Goal: Obtain resource: Download file/media

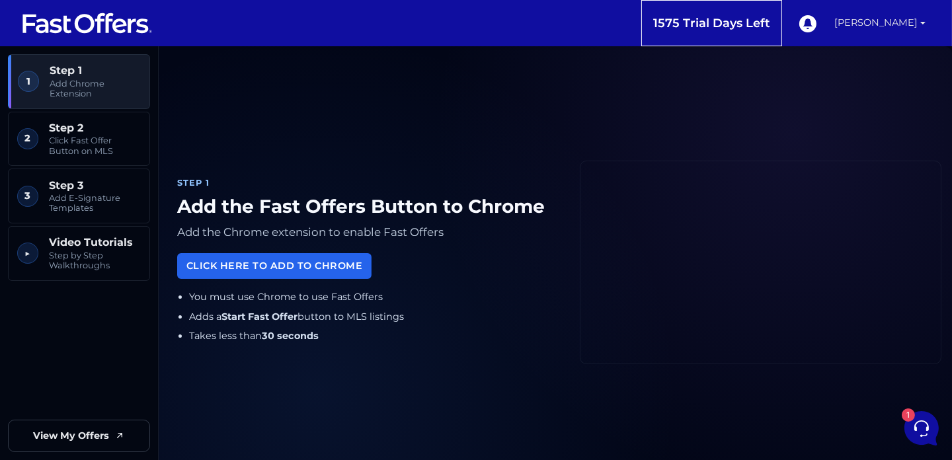
click at [884, 24] on link "[PERSON_NAME]" at bounding box center [880, 23] width 102 height 46
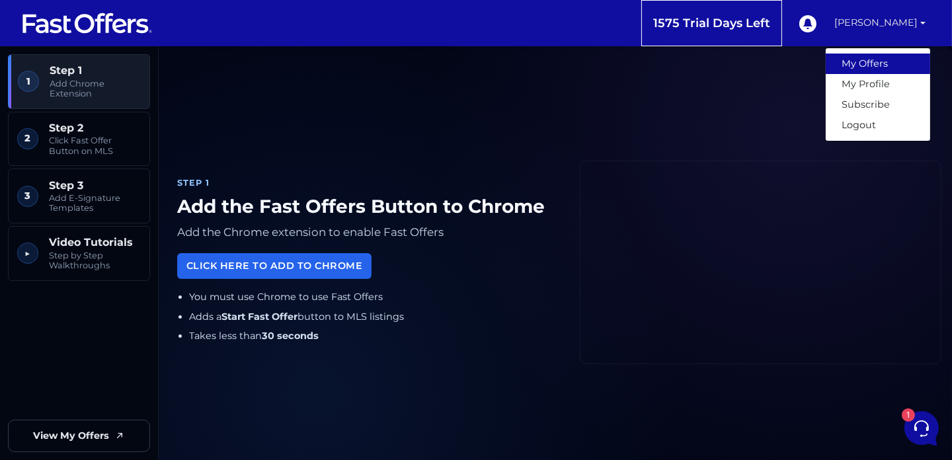
click at [866, 60] on link "My Offers" at bounding box center [878, 64] width 104 height 20
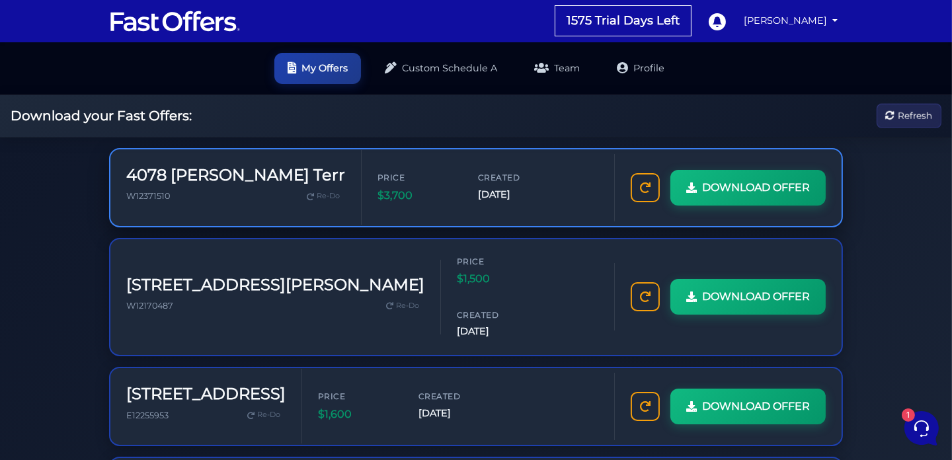
click at [180, 176] on h3 "4078 [PERSON_NAME] Terr" at bounding box center [235, 175] width 219 height 19
click at [223, 217] on div "4078 [PERSON_NAME] Terr W12371510 Re-Do" at bounding box center [235, 187] width 251 height 75
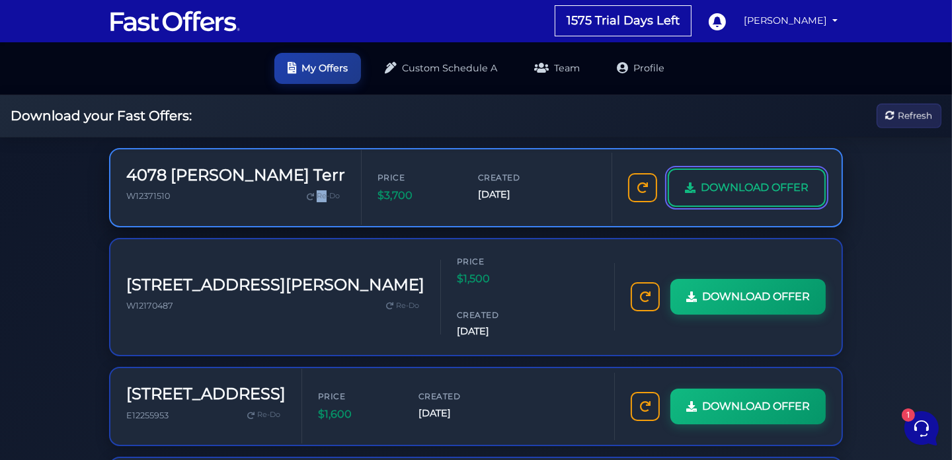
click at [759, 194] on span "DOWNLOAD OFFER" at bounding box center [755, 187] width 108 height 17
